Goal: Find specific page/section: Find specific page/section

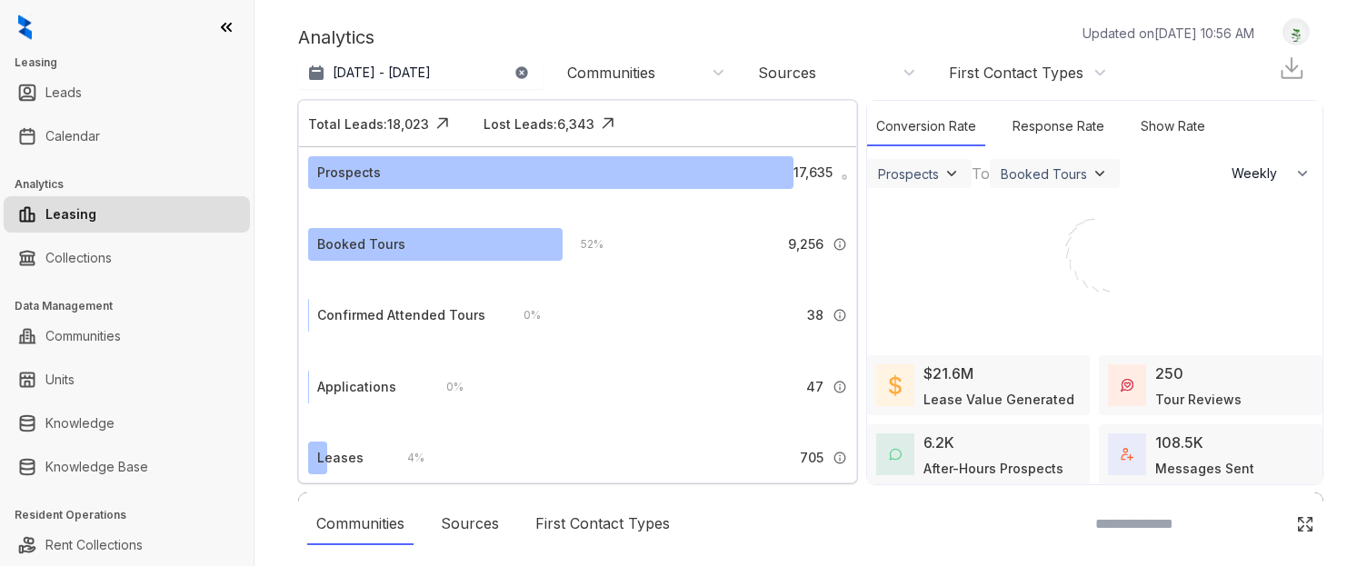
select select "******"
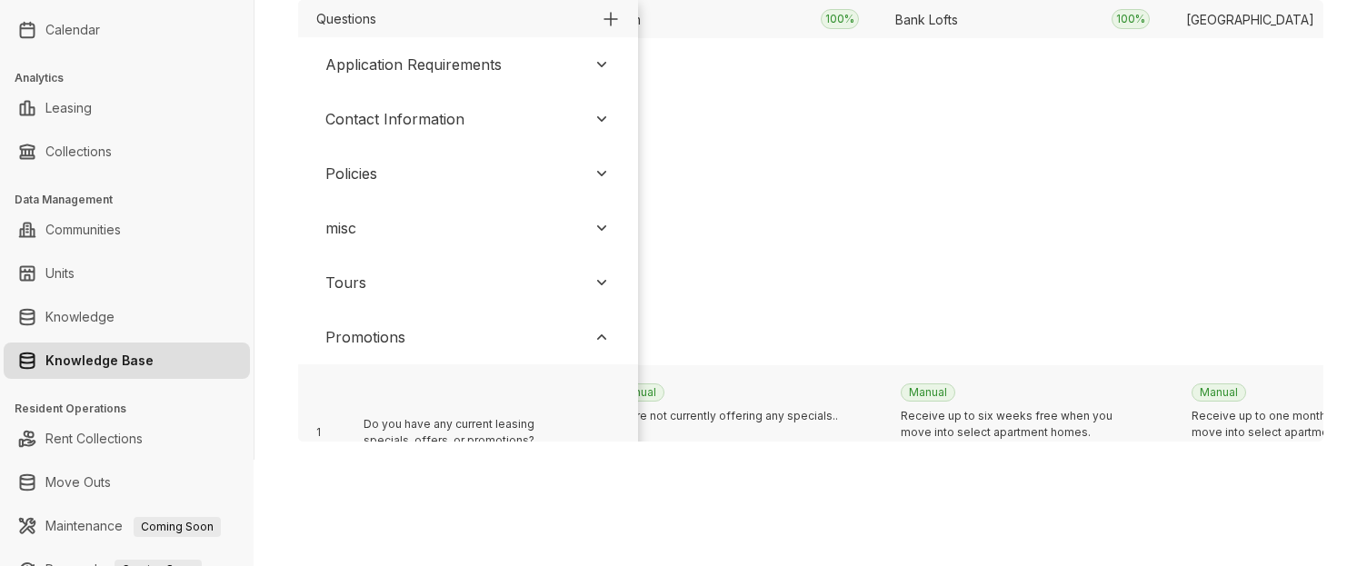
scroll to position [0, 2058]
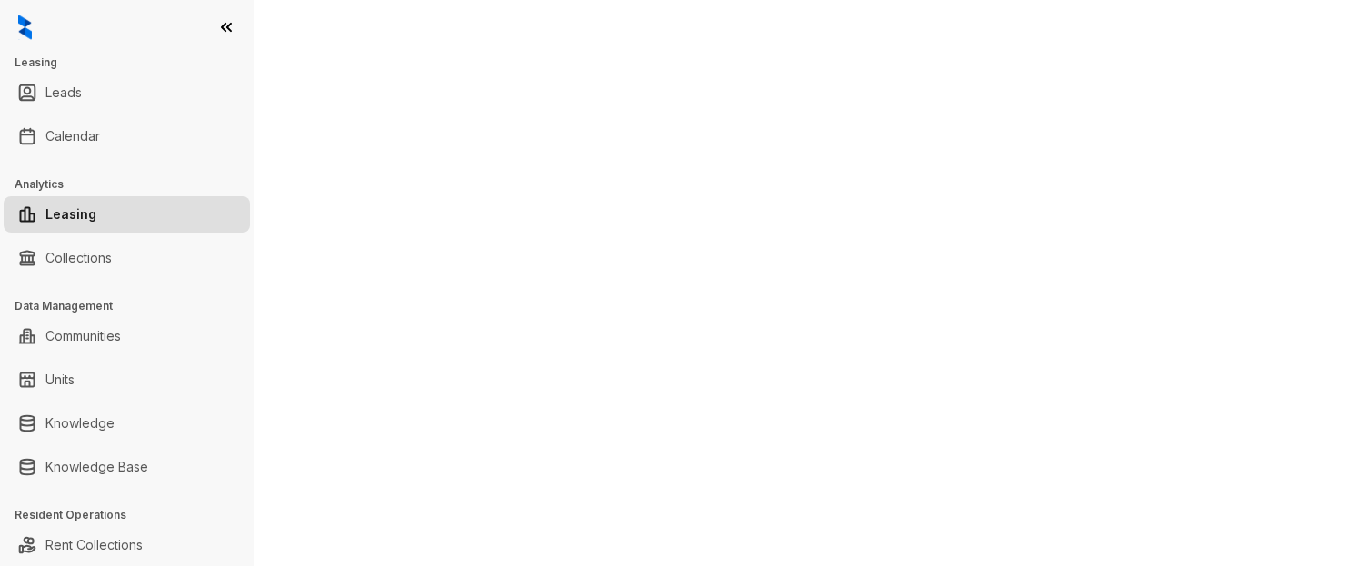
select select "******"
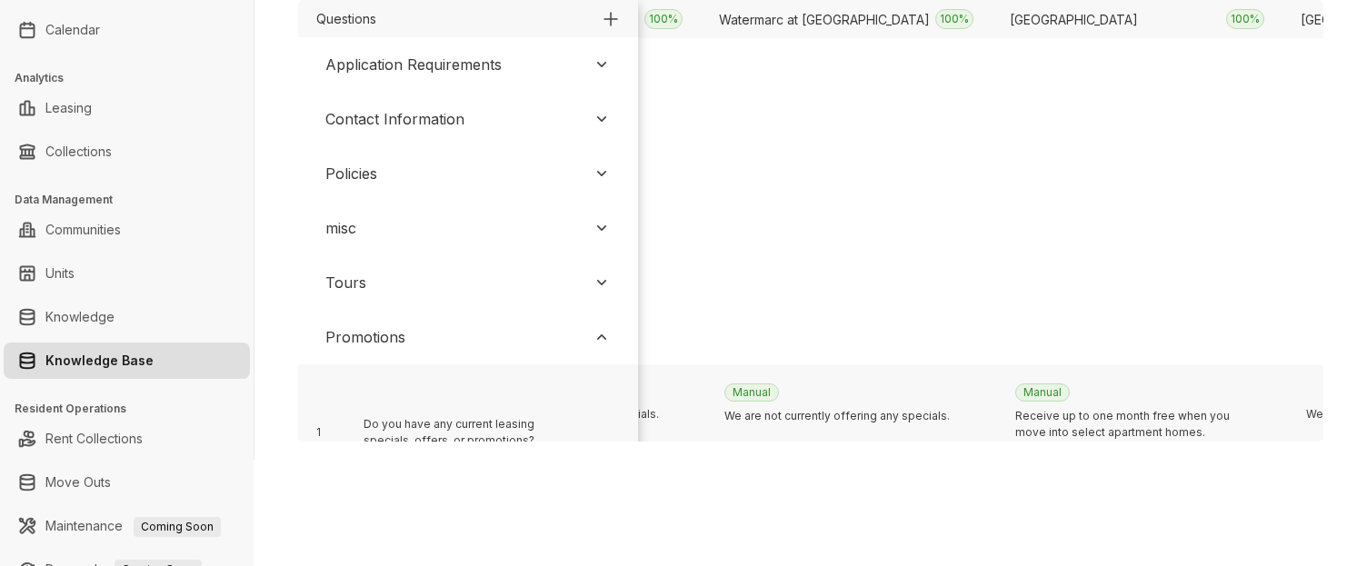
scroll to position [0, 10517]
